Goal: Information Seeking & Learning: Learn about a topic

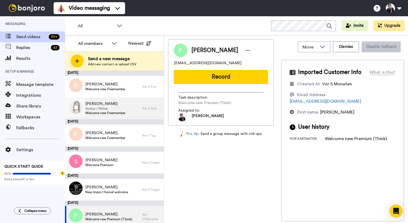
click at [117, 107] on span "Author / Writer" at bounding box center [105, 108] width 40 height 4
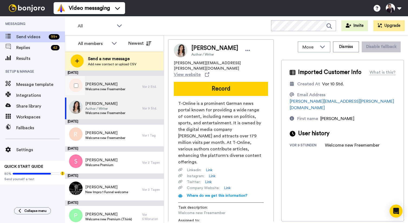
click at [122, 91] on div "[PERSON_NAME] Welcome new Freemember" at bounding box center [105, 86] width 40 height 10
